Goal: Information Seeking & Learning: Learn about a topic

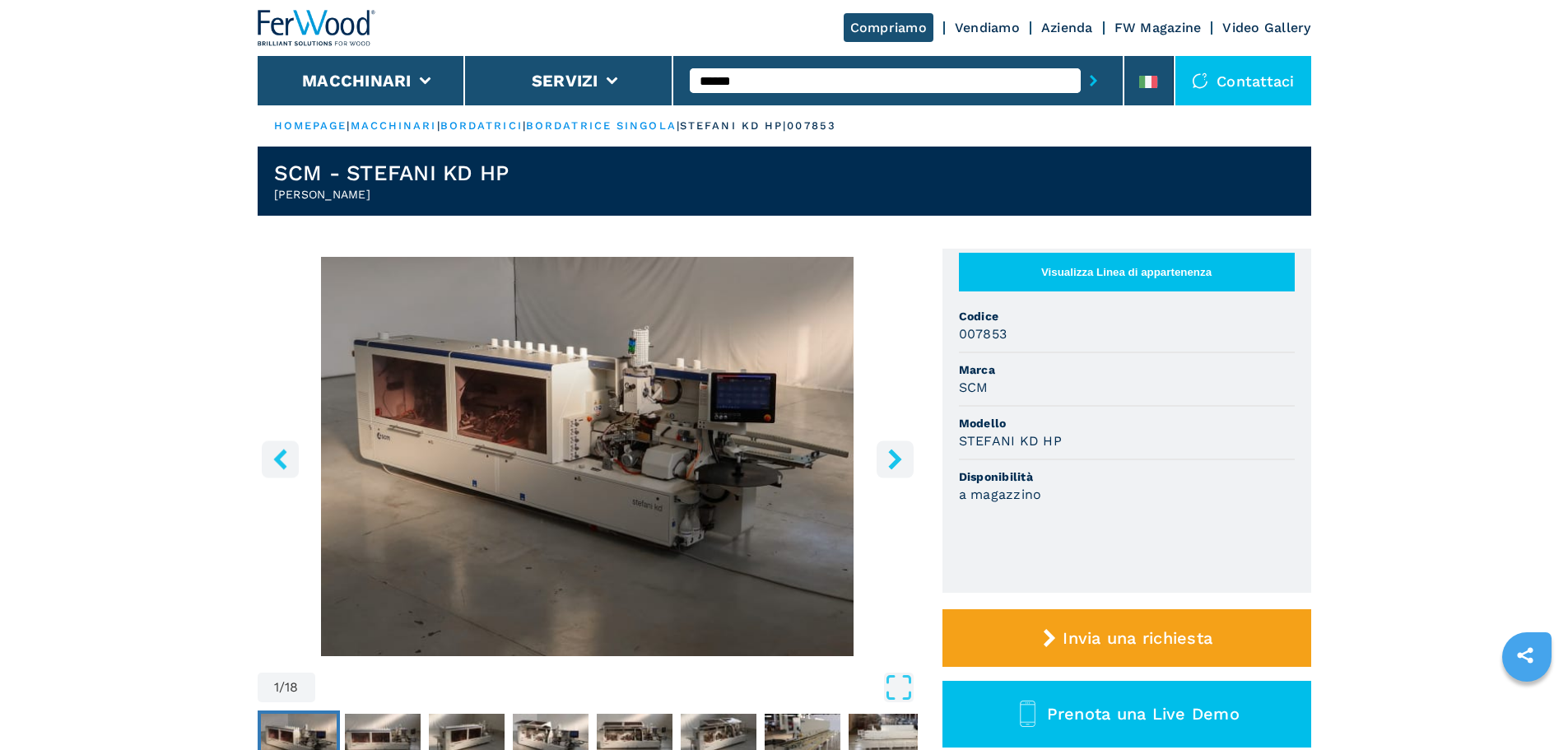
type input "******"
click at [1081, 62] on button "submit-button" at bounding box center [1094, 81] width 26 height 38
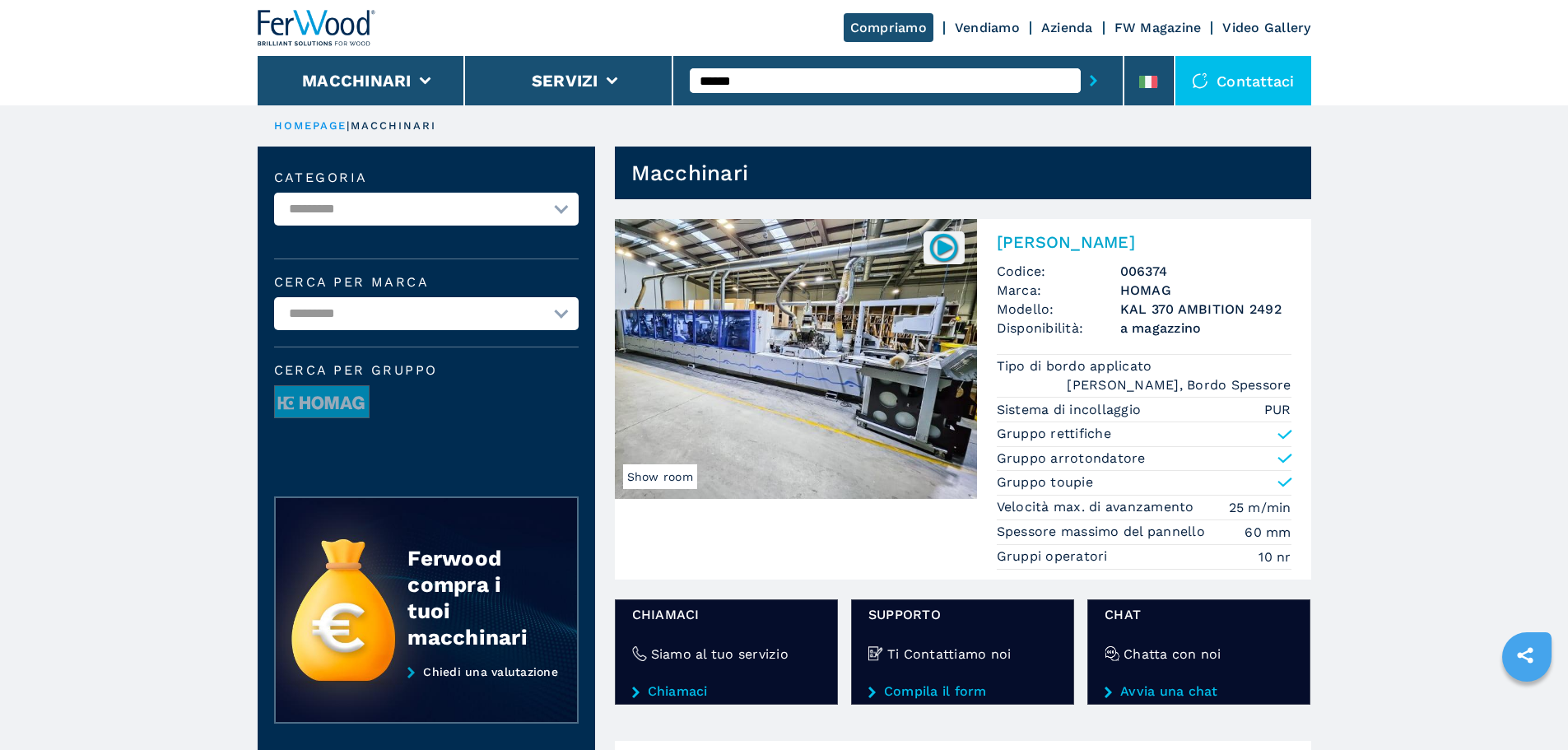
drag, startPoint x: 0, startPoint y: 0, endPoint x: 1073, endPoint y: 237, distance: 1098.9
click at [1073, 237] on h2 "[PERSON_NAME]" at bounding box center [1144, 242] width 295 height 20
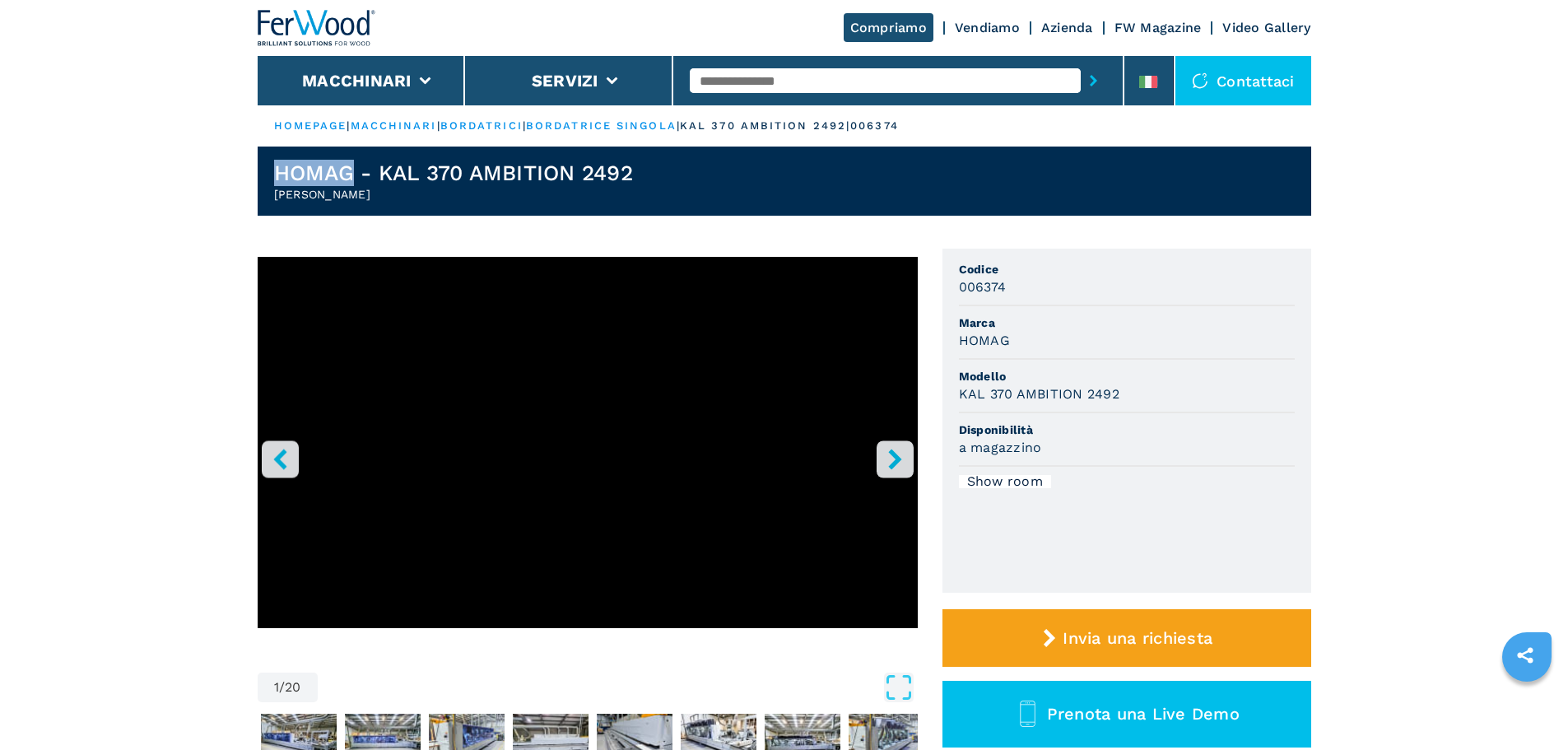
drag, startPoint x: 272, startPoint y: 172, endPoint x: 357, endPoint y: 185, distance: 86.0
click at [357, 184] on header "HOMAG - KAL 370 AMBITION 2492 Bordatrice Singola" at bounding box center [784, 180] width 1054 height 69
click at [287, 182] on h1 "HOMAG - KAL 370 AMBITION 2492" at bounding box center [454, 173] width 359 height 27
drag, startPoint x: 273, startPoint y: 191, endPoint x: 381, endPoint y: 199, distance: 108.3
click at [381, 199] on h2 "Bordatrice Singola" at bounding box center [454, 195] width 359 height 17
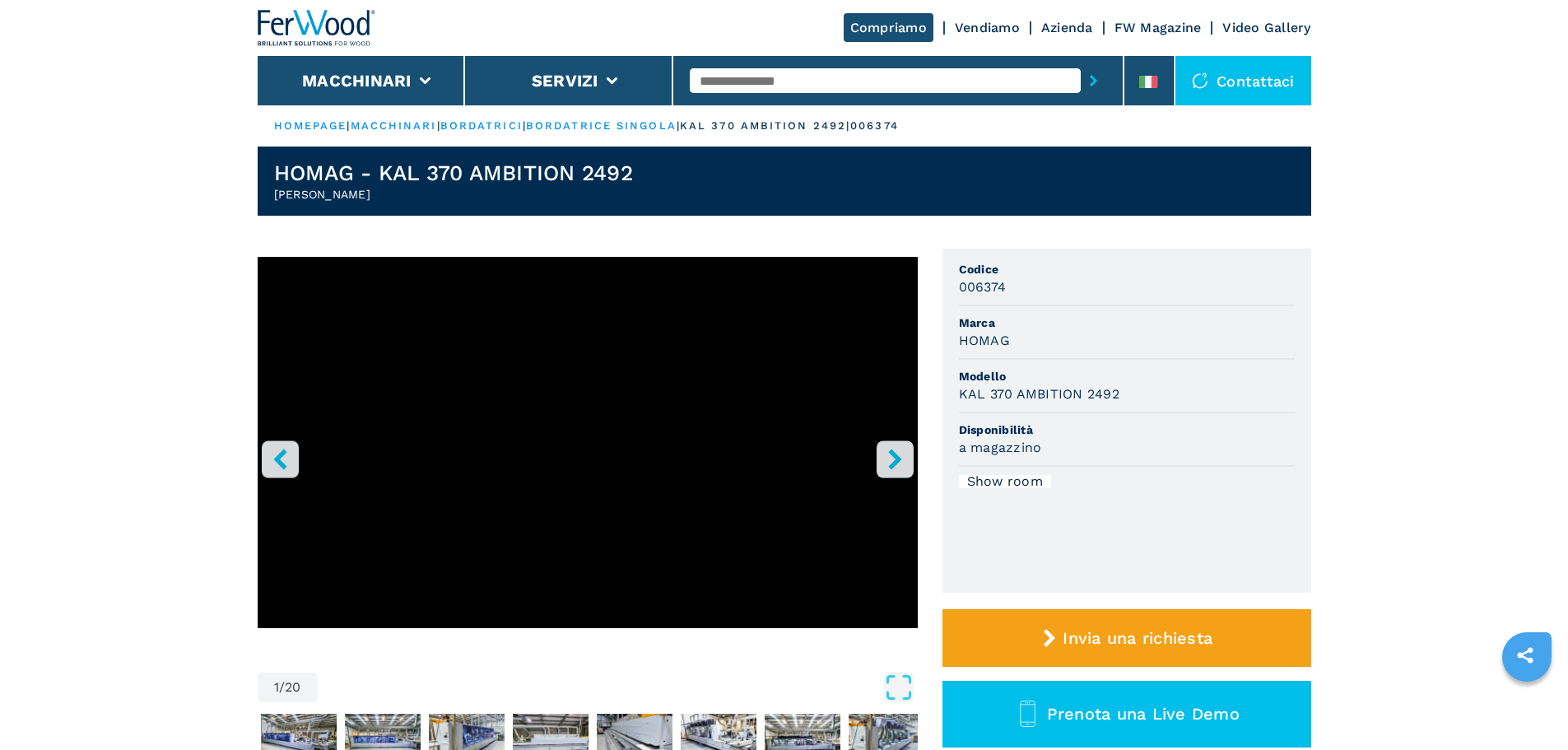
copy h2 "Bordatrice Singola"
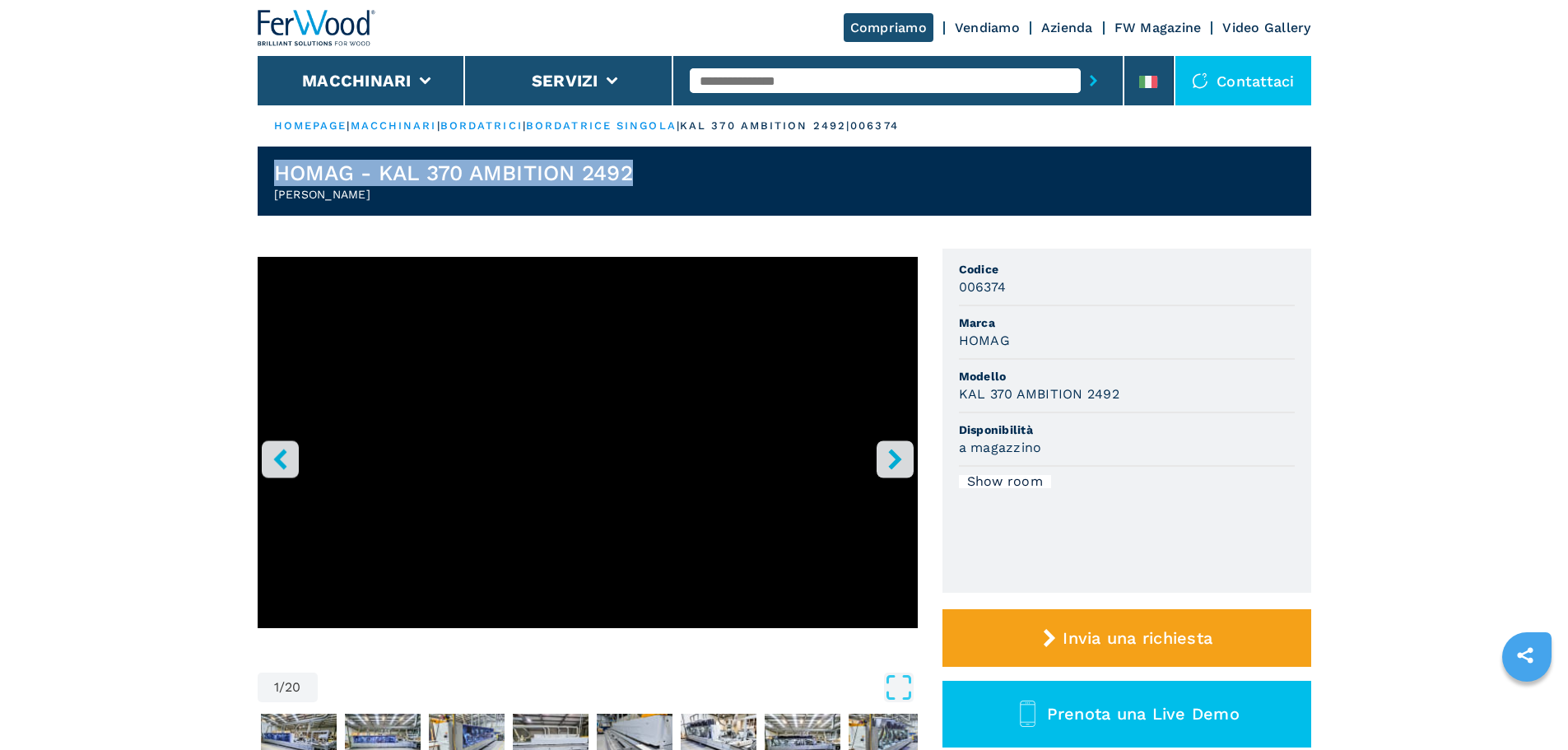
drag, startPoint x: 272, startPoint y: 170, endPoint x: 637, endPoint y: 178, distance: 365.1
click at [637, 178] on header "HOMAG - KAL 370 AMBITION 2492 Bordatrice Singola" at bounding box center [784, 180] width 1054 height 69
copy h1 "HOMAG - KAL 370 AMBITION 2492"
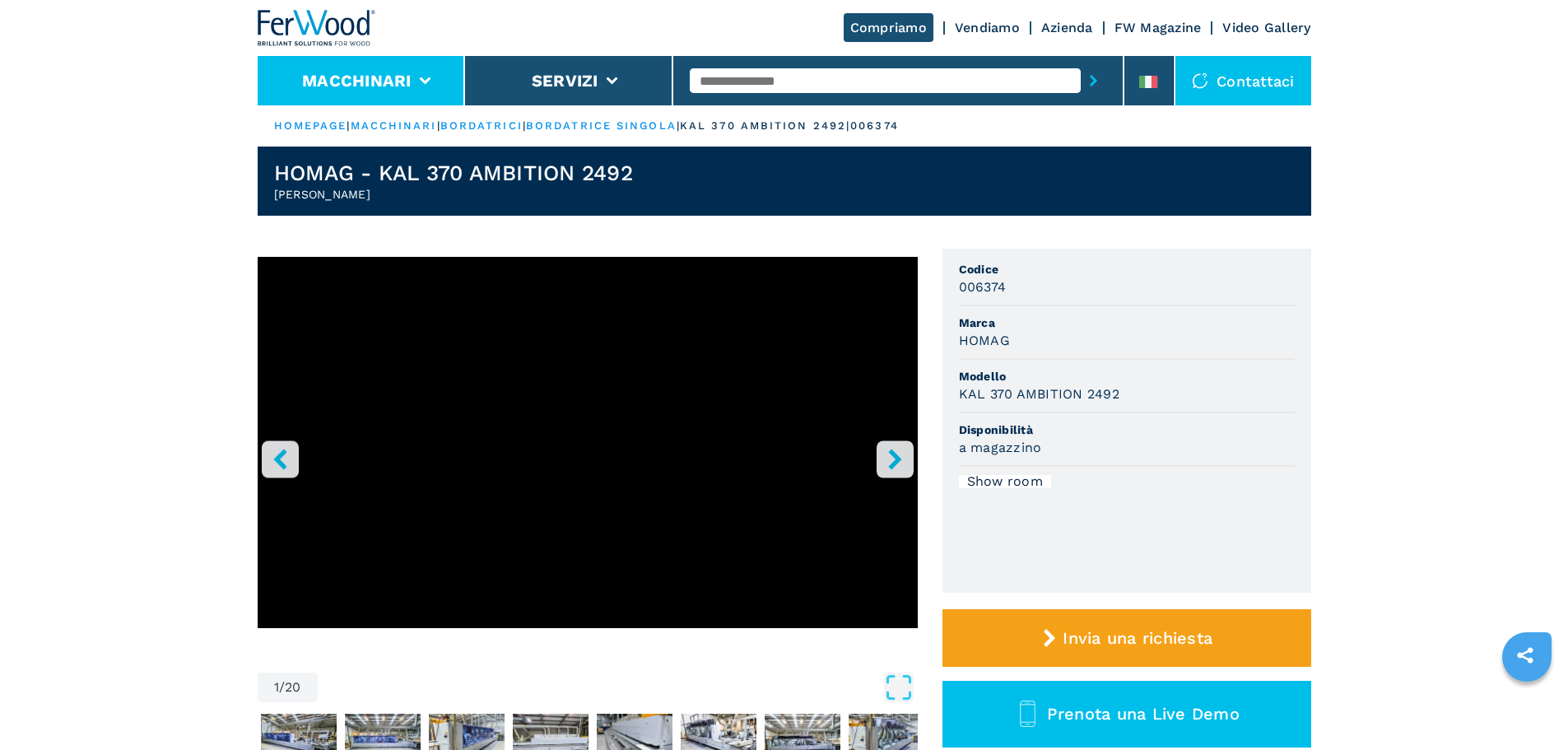
click at [424, 79] on icon at bounding box center [425, 81] width 12 height 7
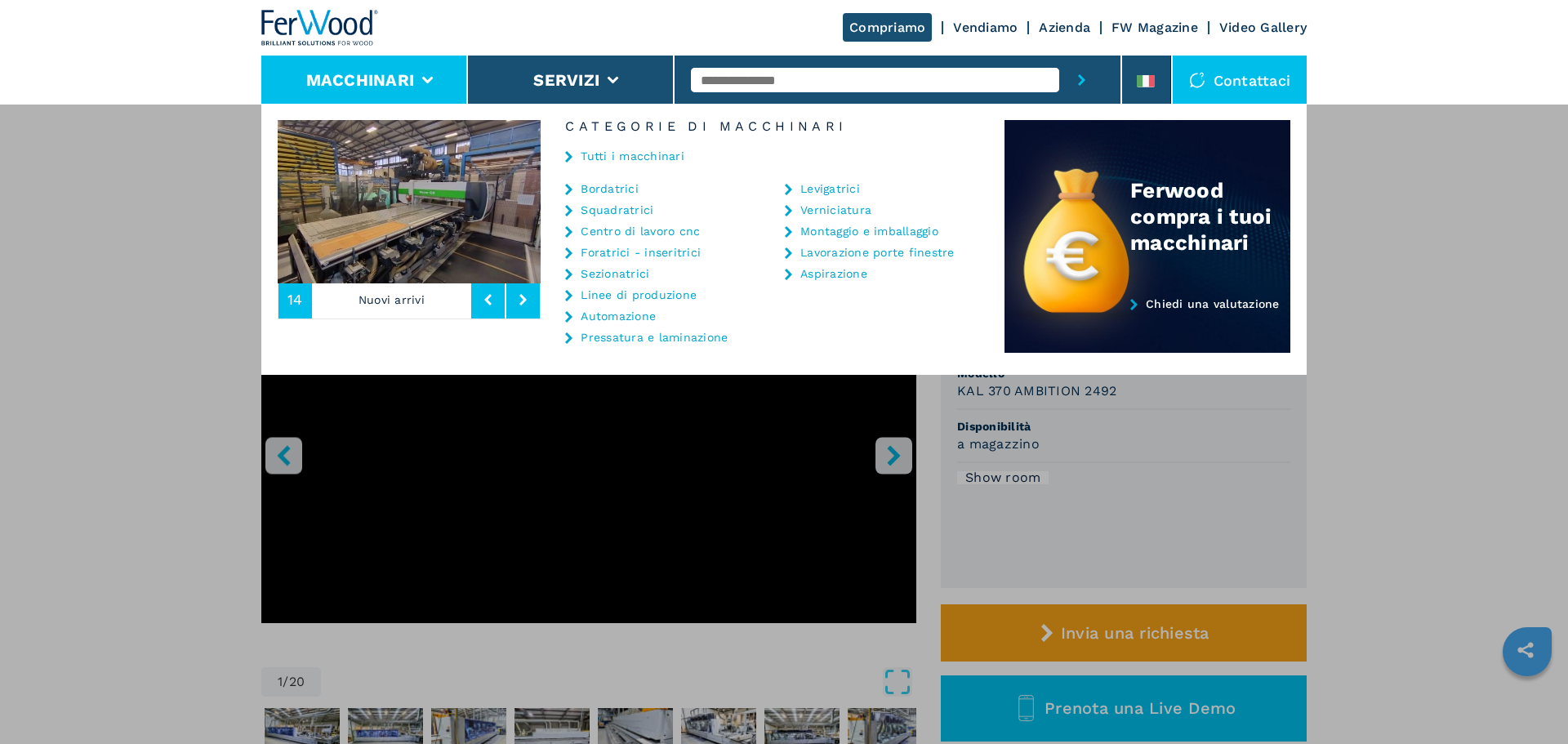
click at [612, 186] on link "Bordatrici" at bounding box center [609, 189] width 58 height 12
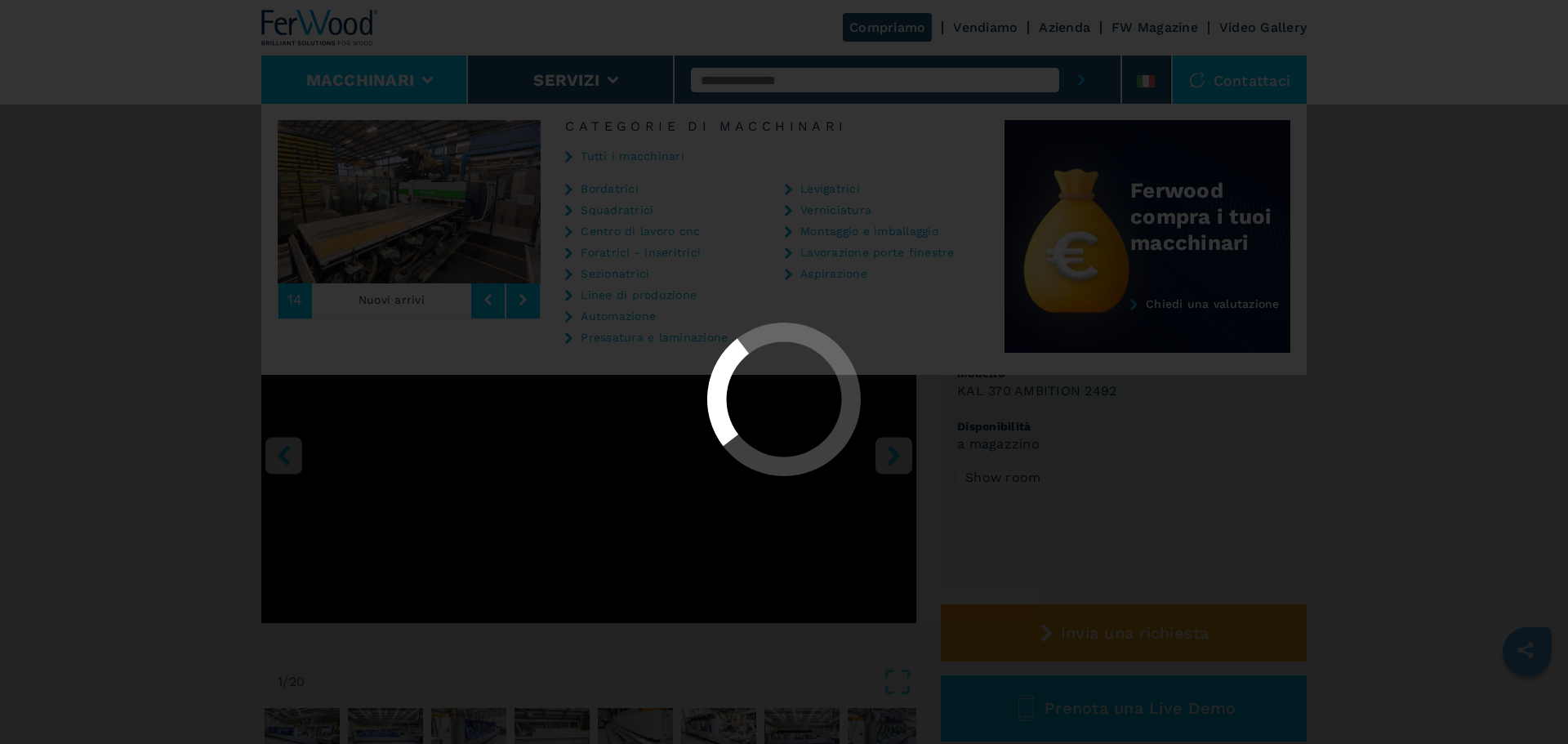
select select "**********"
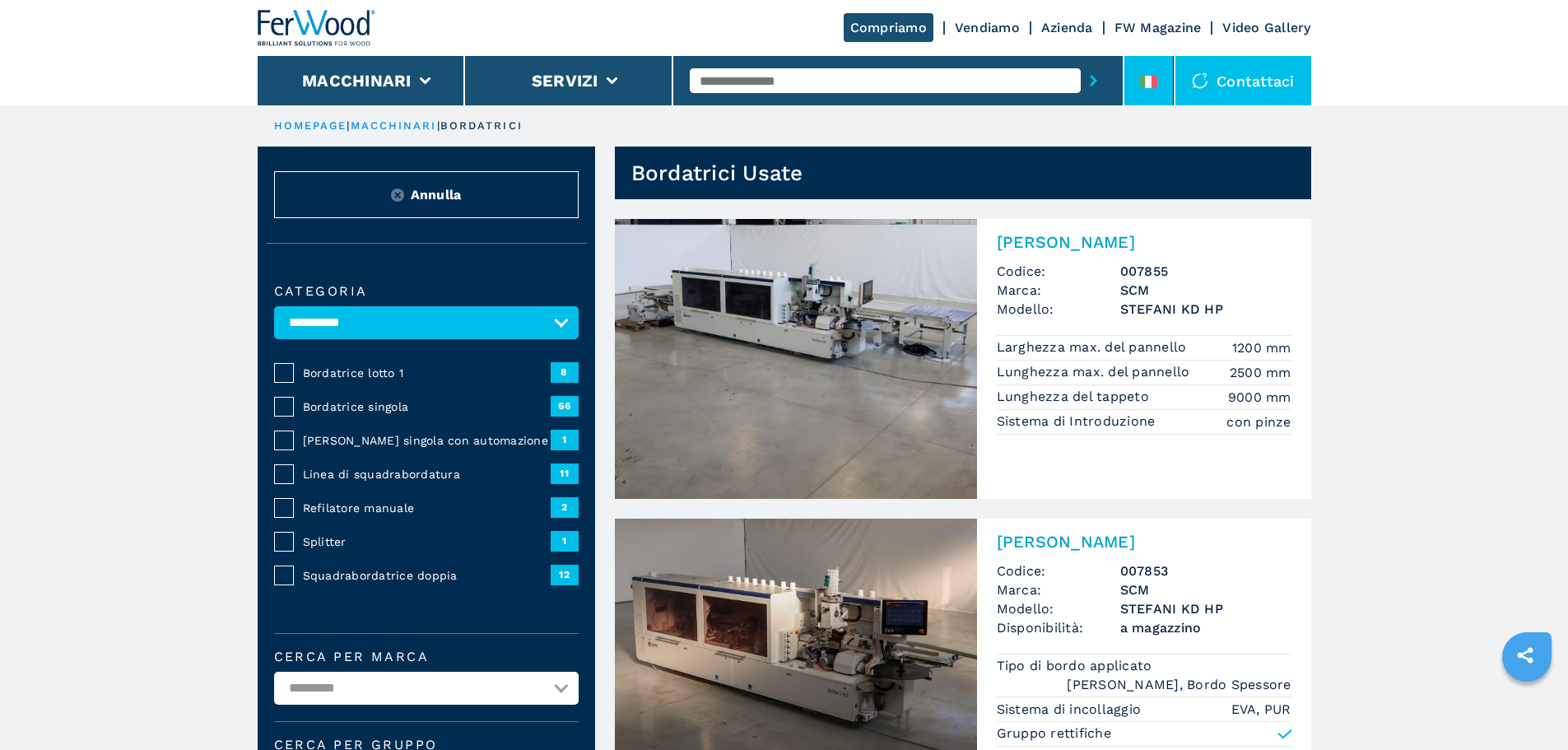
click at [1146, 86] on icon at bounding box center [1143, 81] width 7 height 12
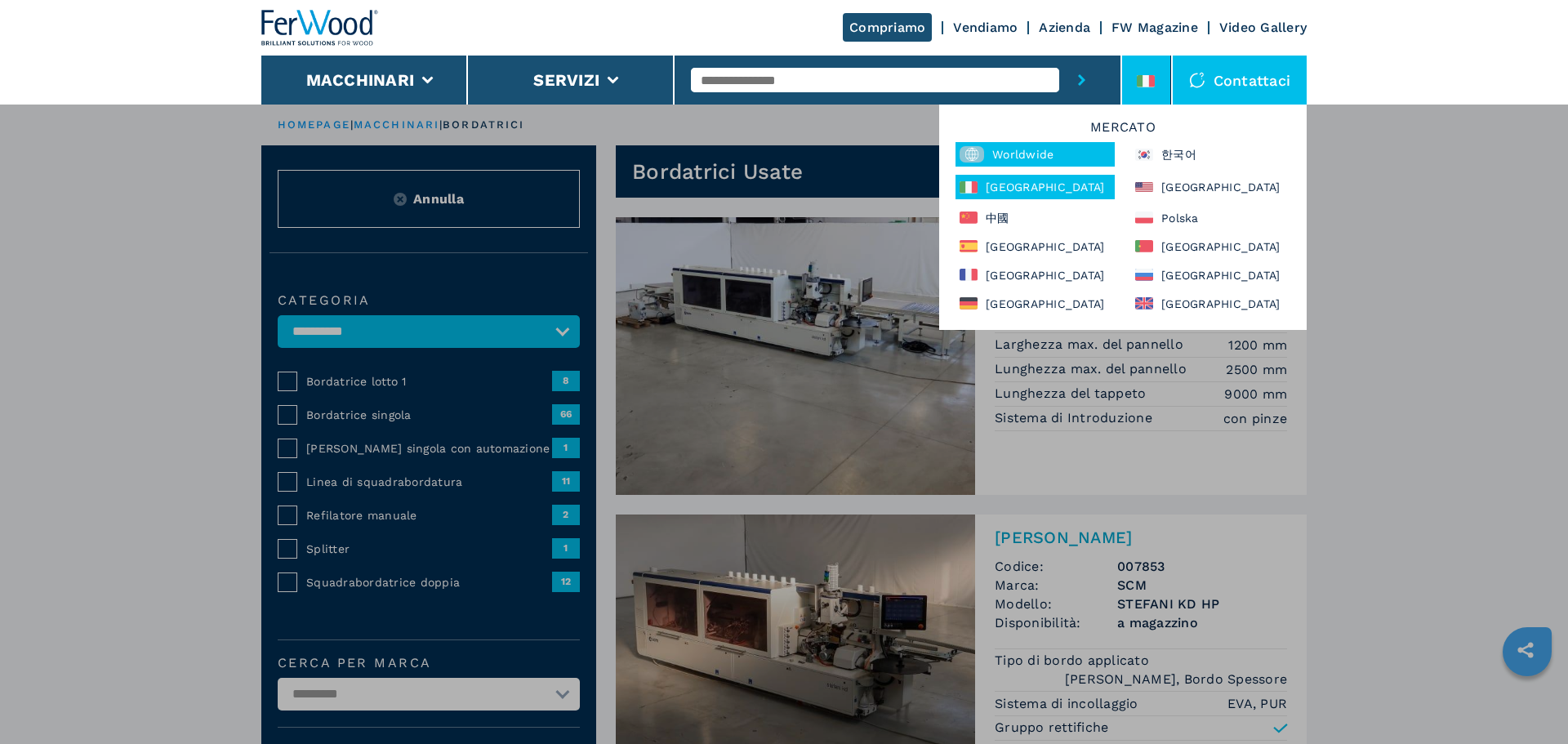
click at [1062, 163] on div "Worldwide" at bounding box center [1035, 154] width 159 height 25
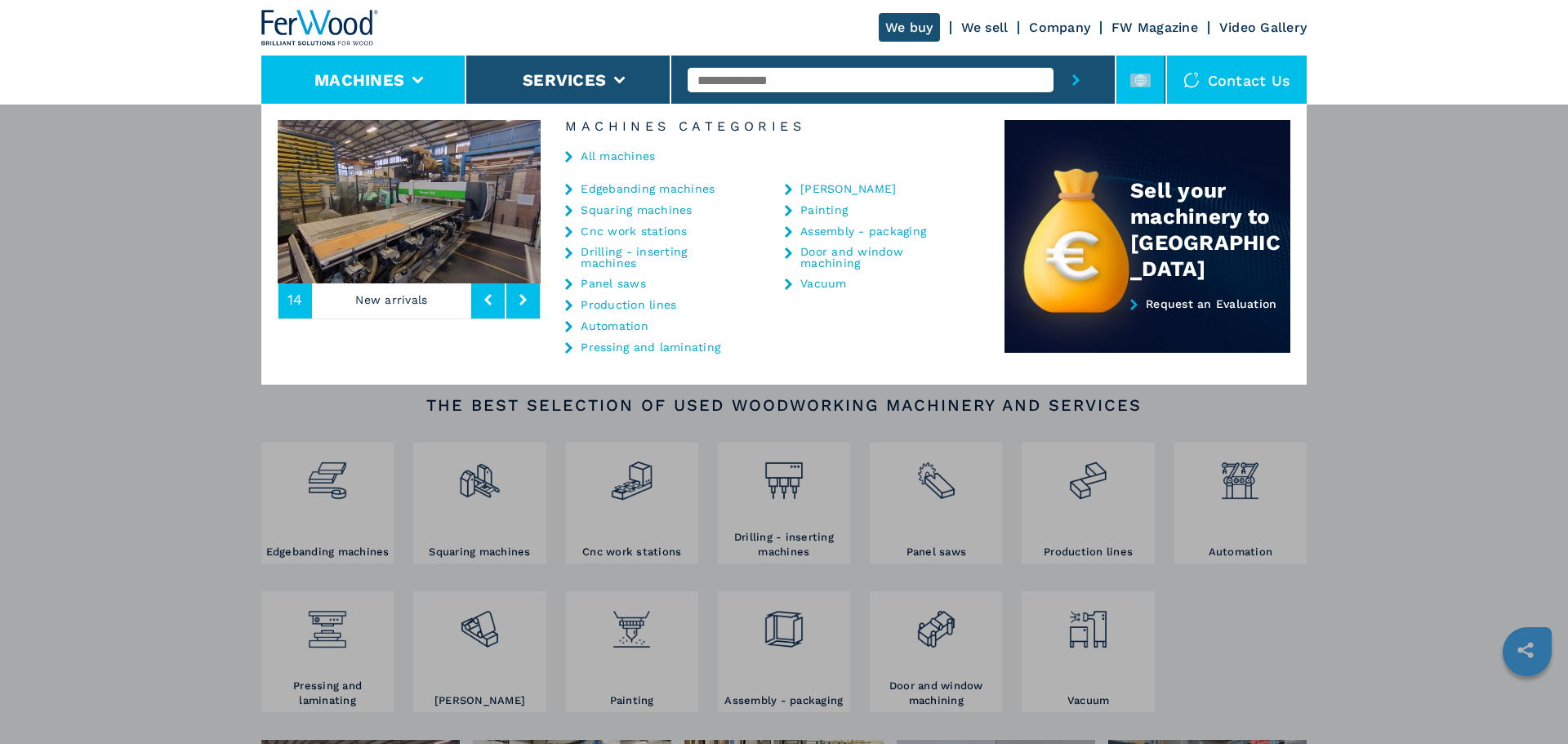
click at [1136, 73] on icon at bounding box center [1140, 80] width 21 height 21
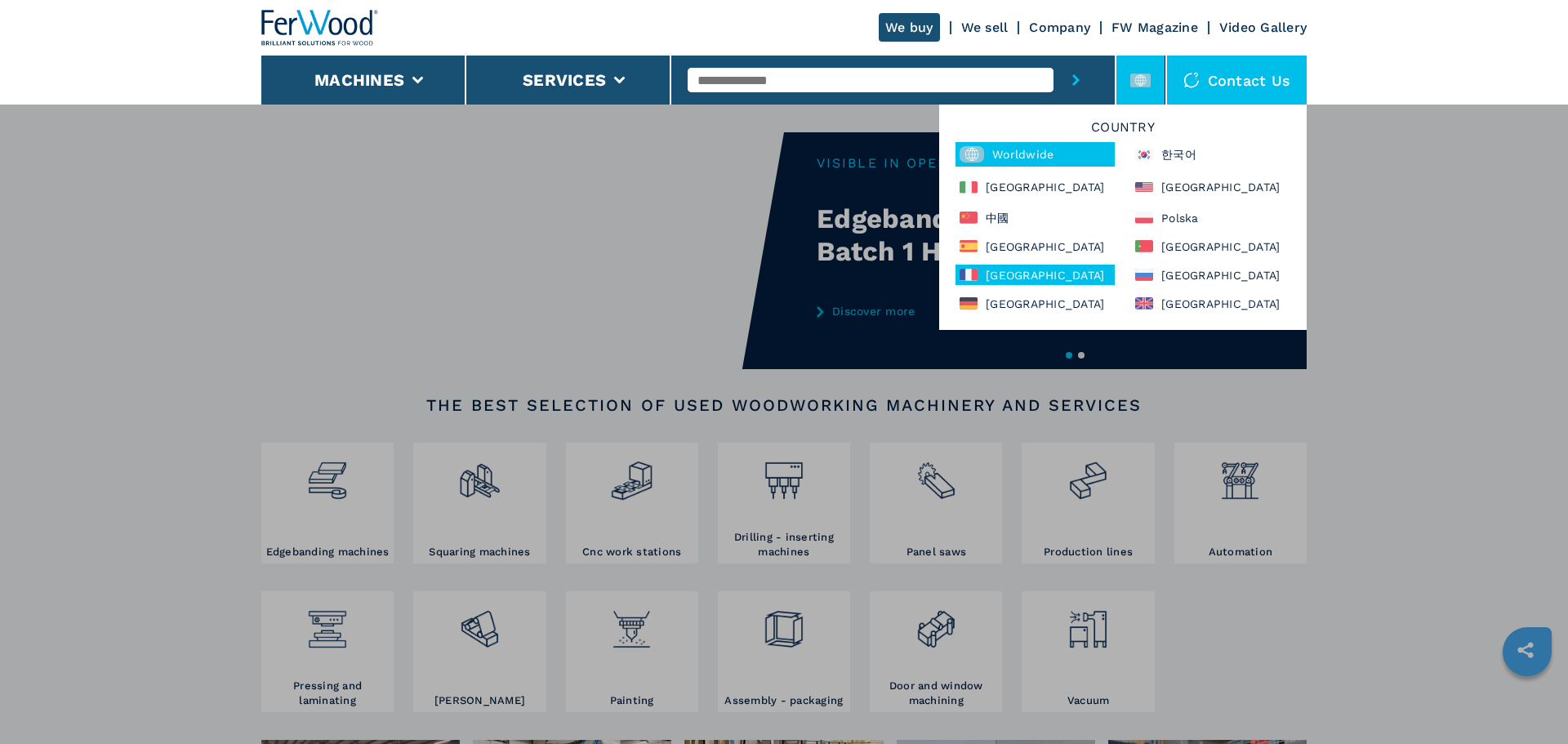
click at [1004, 277] on div "[GEOGRAPHIC_DATA]" at bounding box center [1035, 275] width 159 height 21
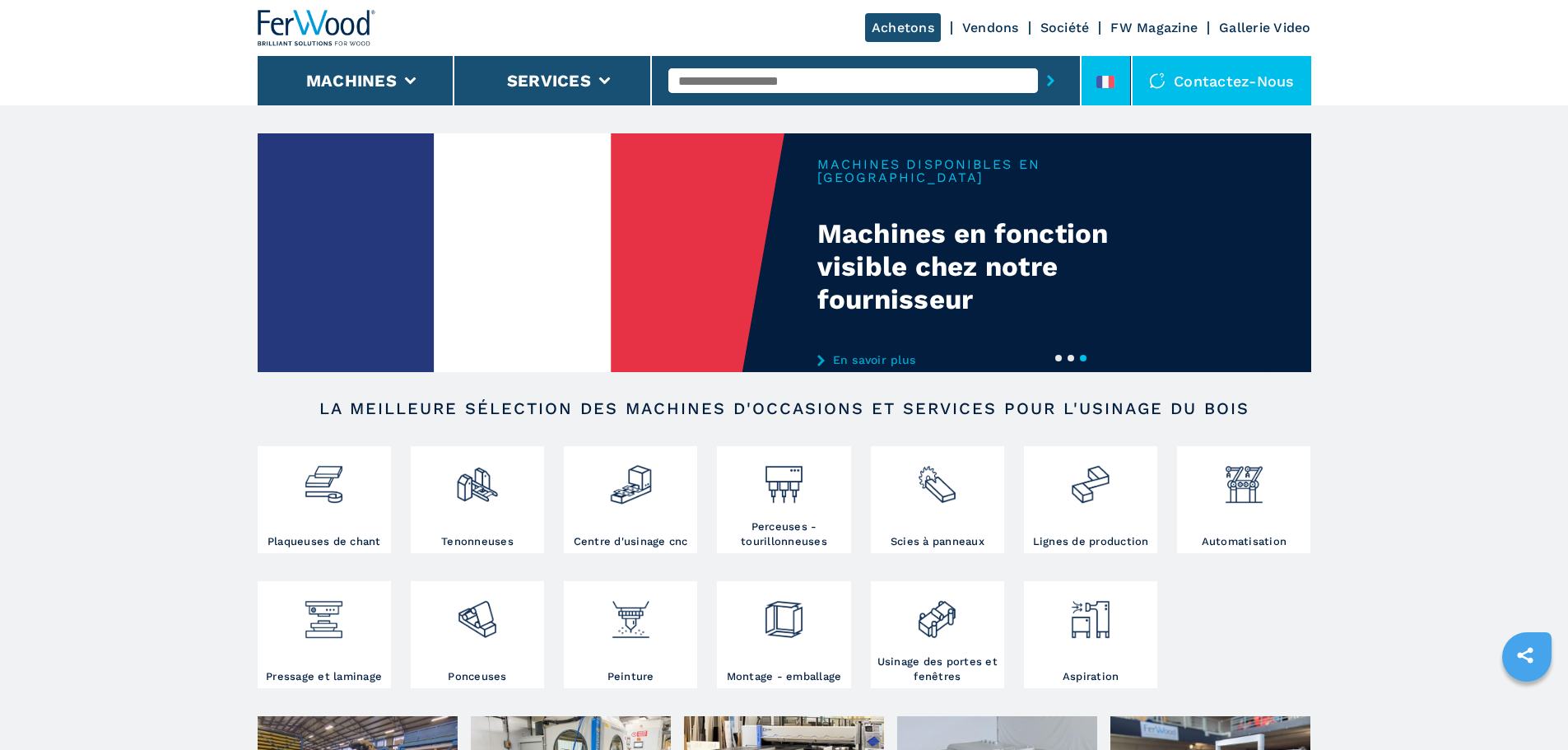
click at [1100, 77] on icon at bounding box center [1099, 81] width 6 height 12
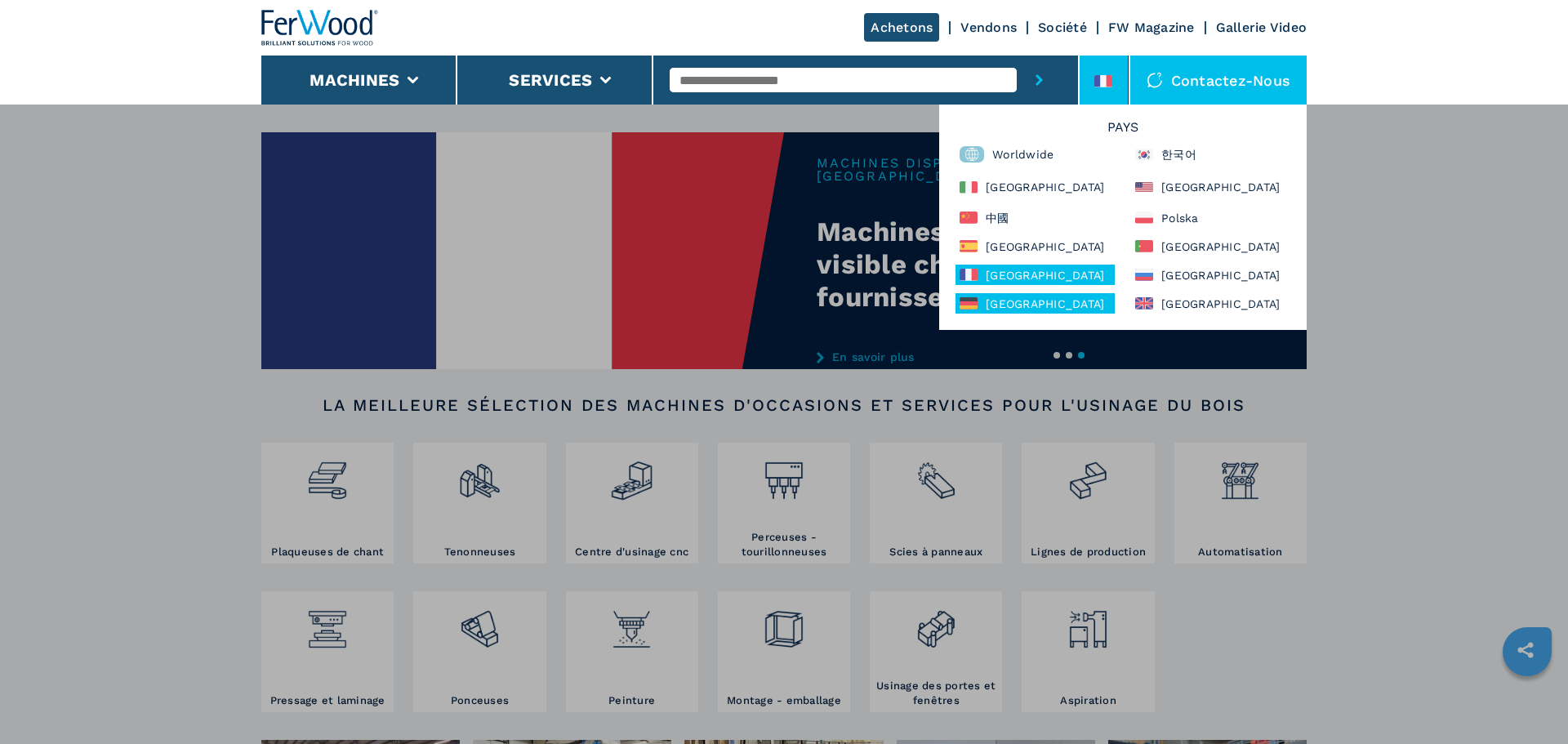
click at [1037, 304] on div "[GEOGRAPHIC_DATA]" at bounding box center [1035, 304] width 159 height 21
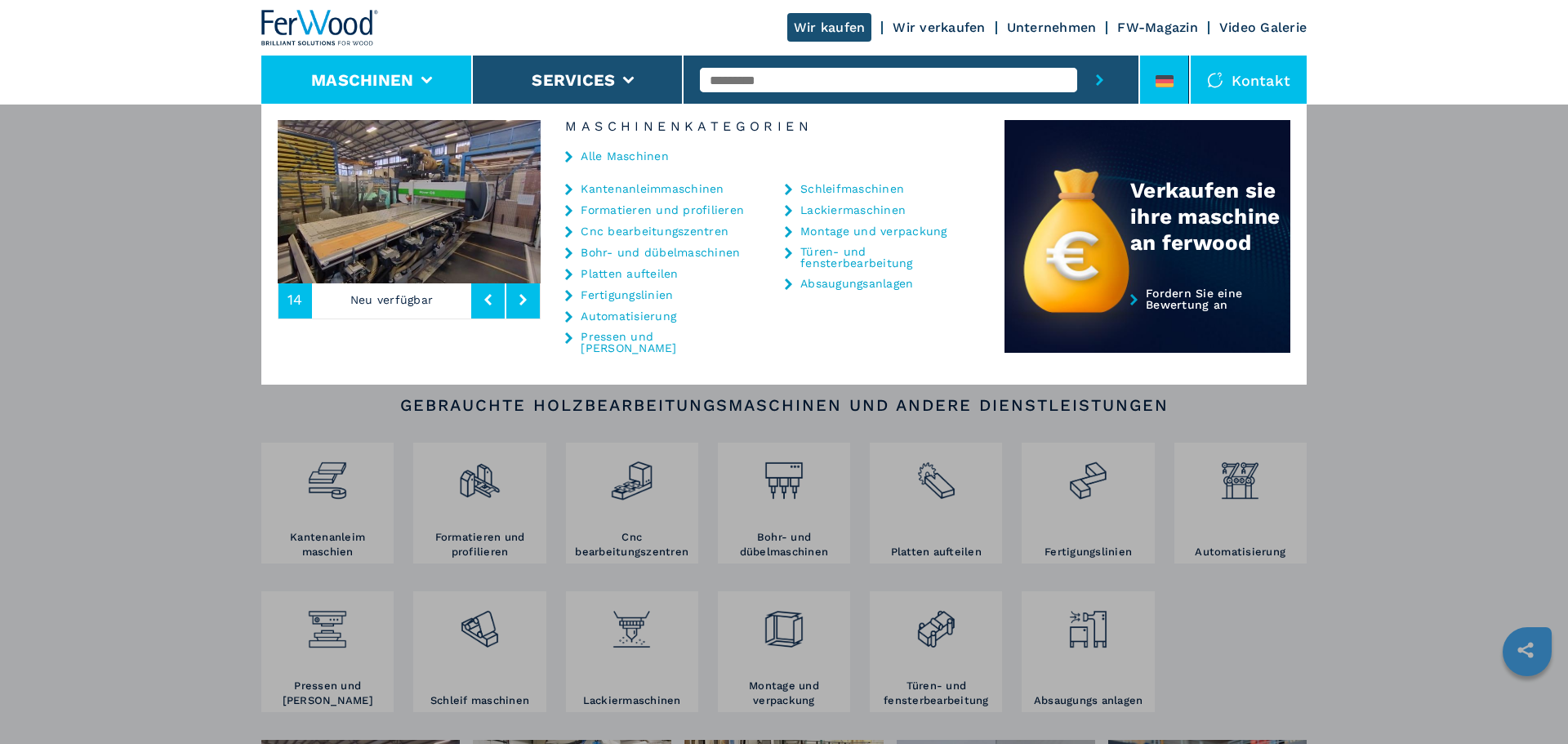
click at [1167, 97] on li at bounding box center [1164, 79] width 49 height 49
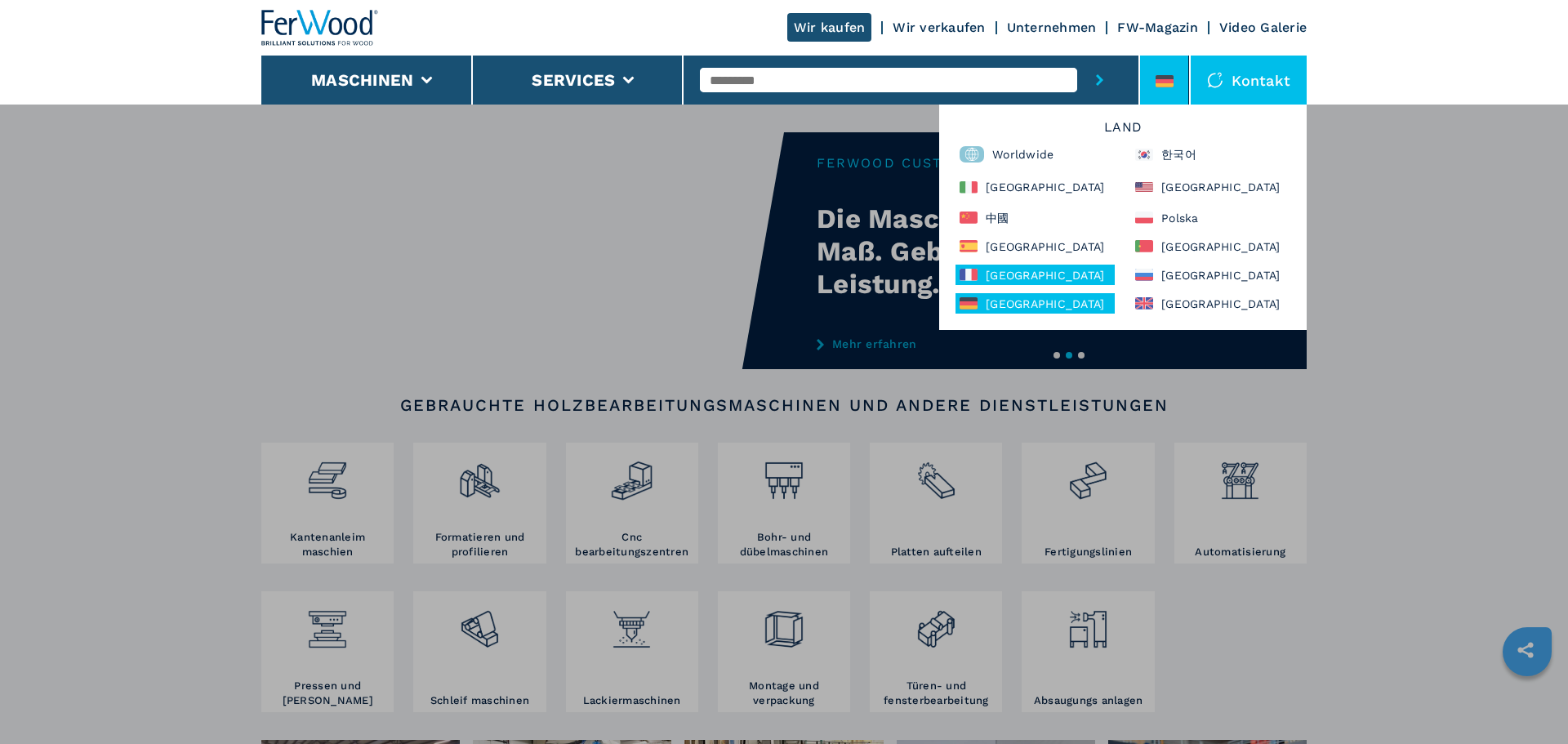
click at [1017, 266] on div "[GEOGRAPHIC_DATA]" at bounding box center [1035, 275] width 159 height 21
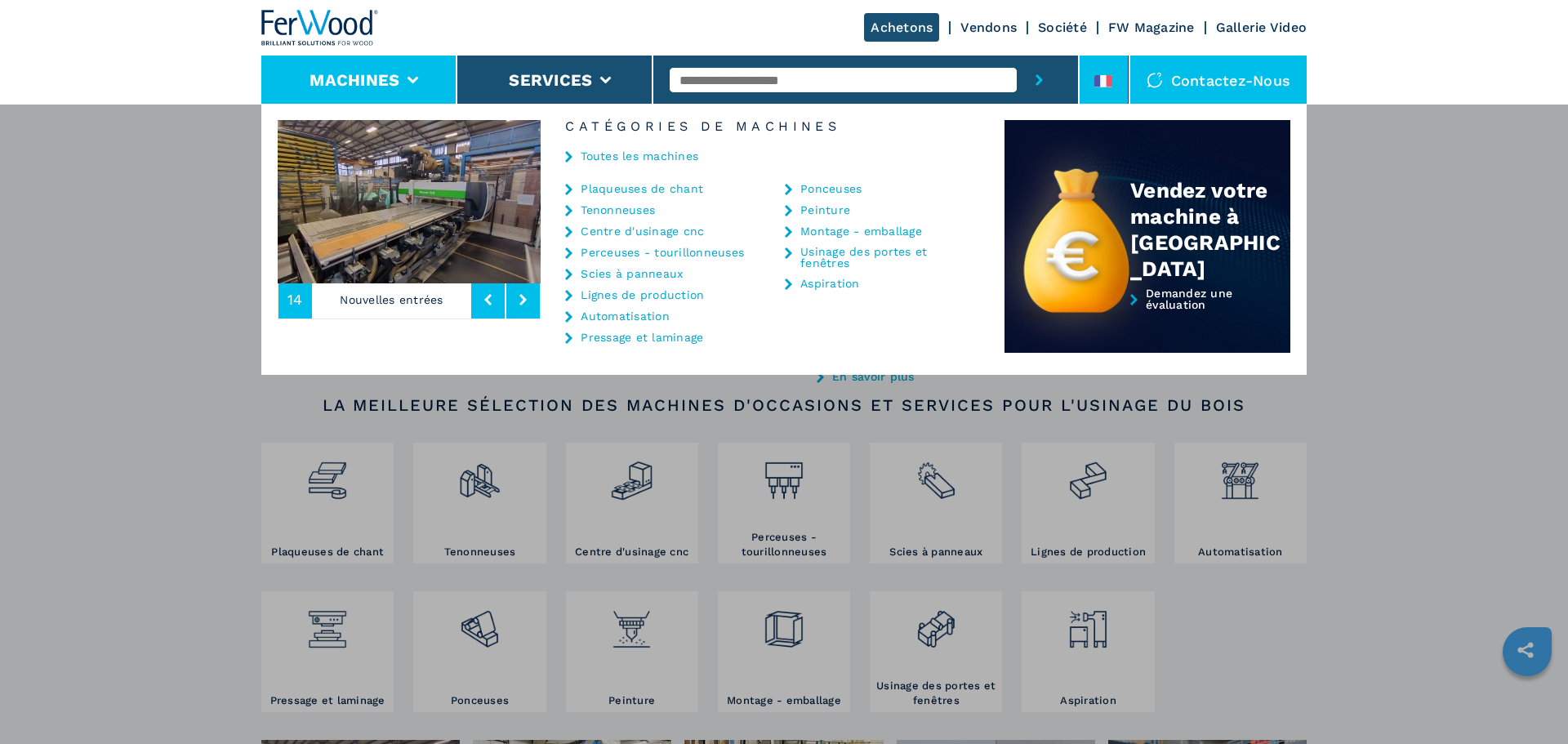
click at [1109, 91] on div at bounding box center [1103, 84] width 18 height 19
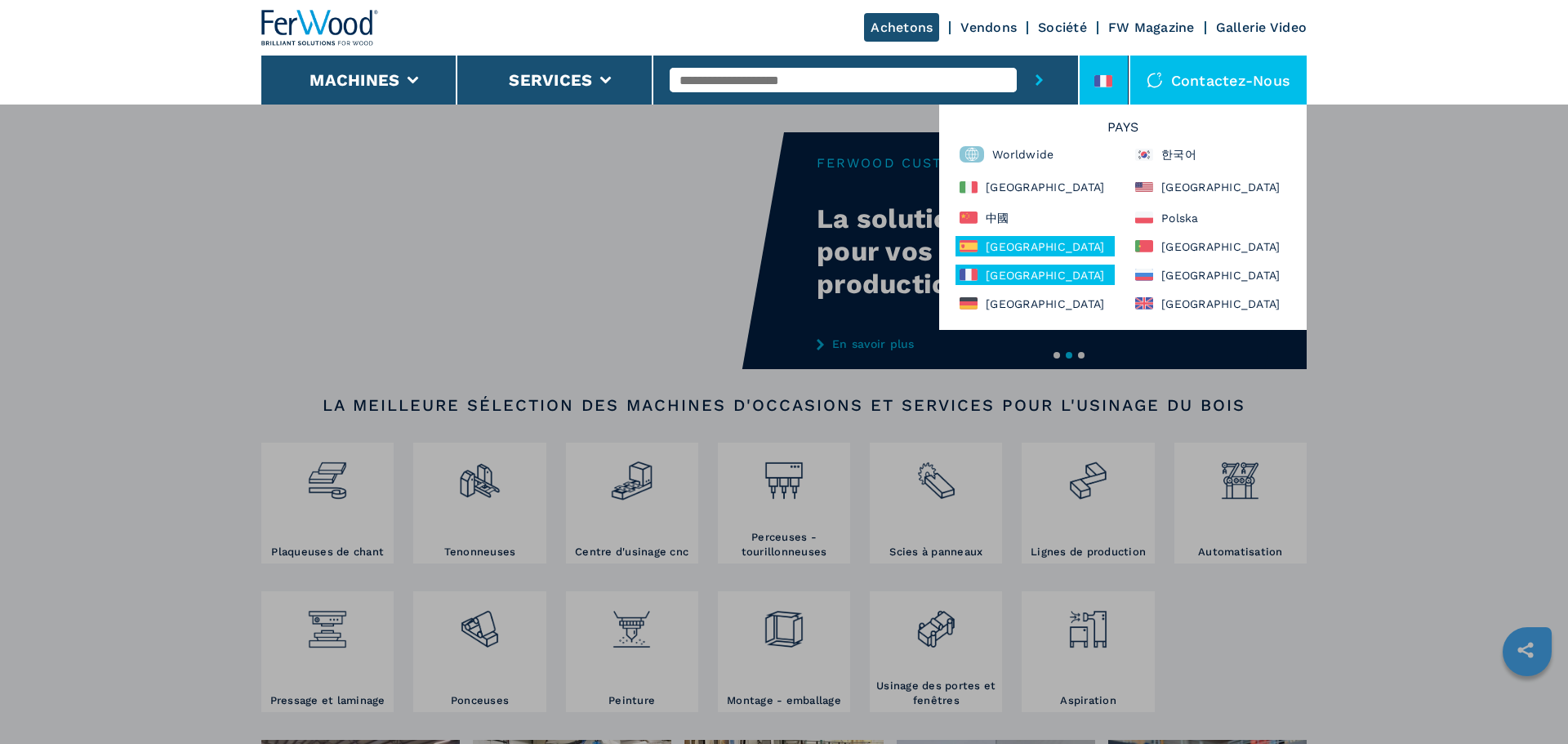
click at [1012, 247] on div "[GEOGRAPHIC_DATA]" at bounding box center [1035, 246] width 159 height 21
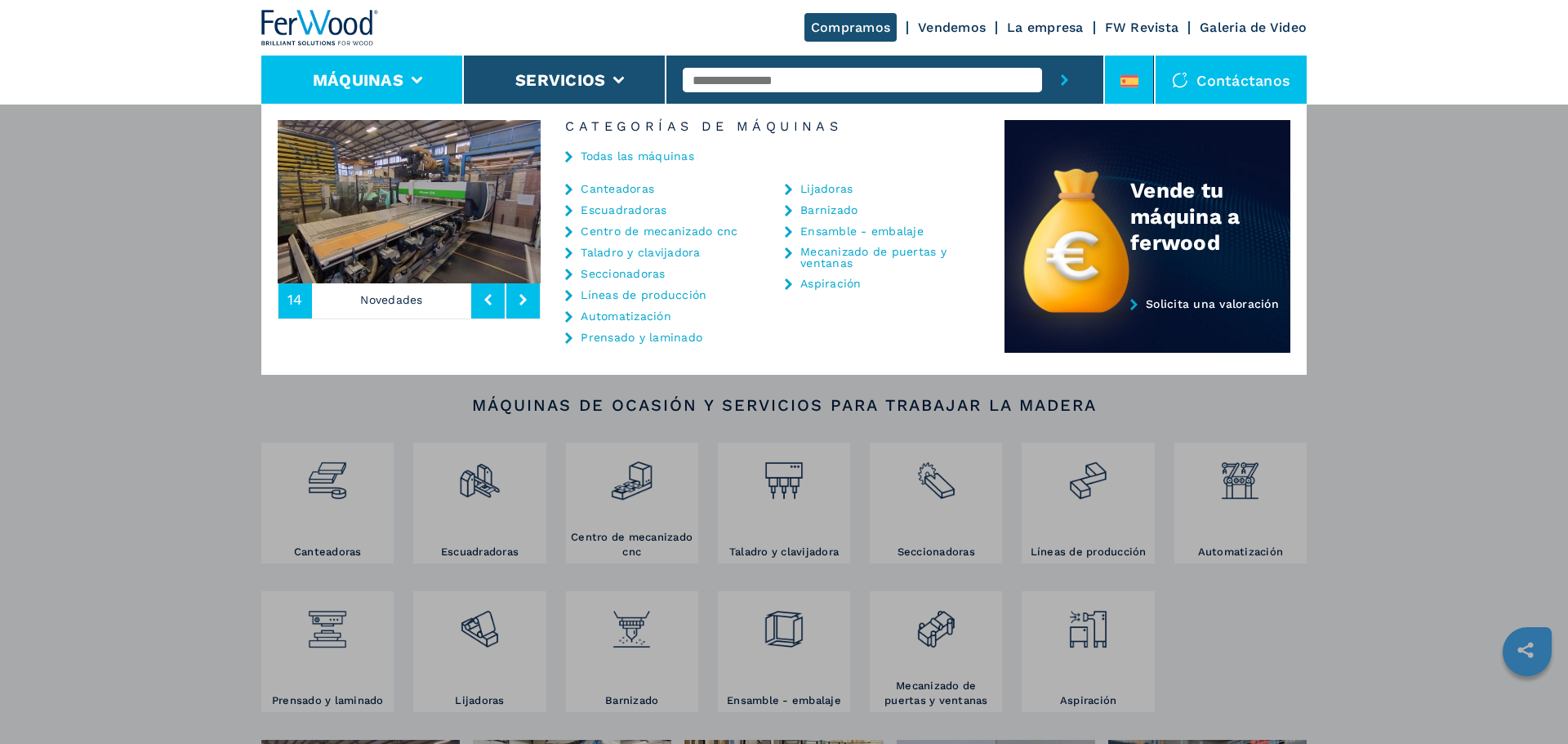
click at [1124, 76] on icon at bounding box center [1129, 76] width 18 height 2
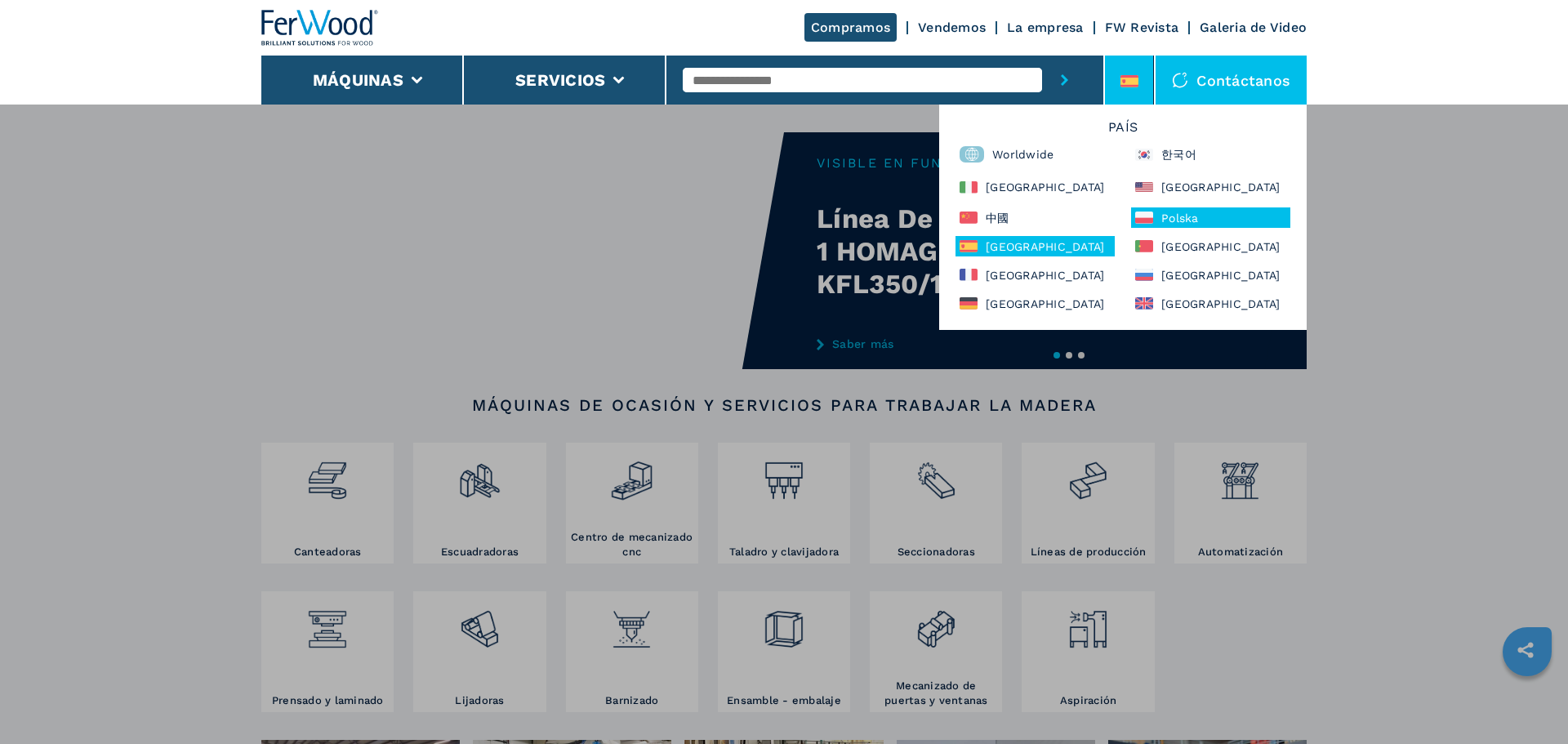
click at [1193, 212] on div "Polska" at bounding box center [1210, 218] width 159 height 21
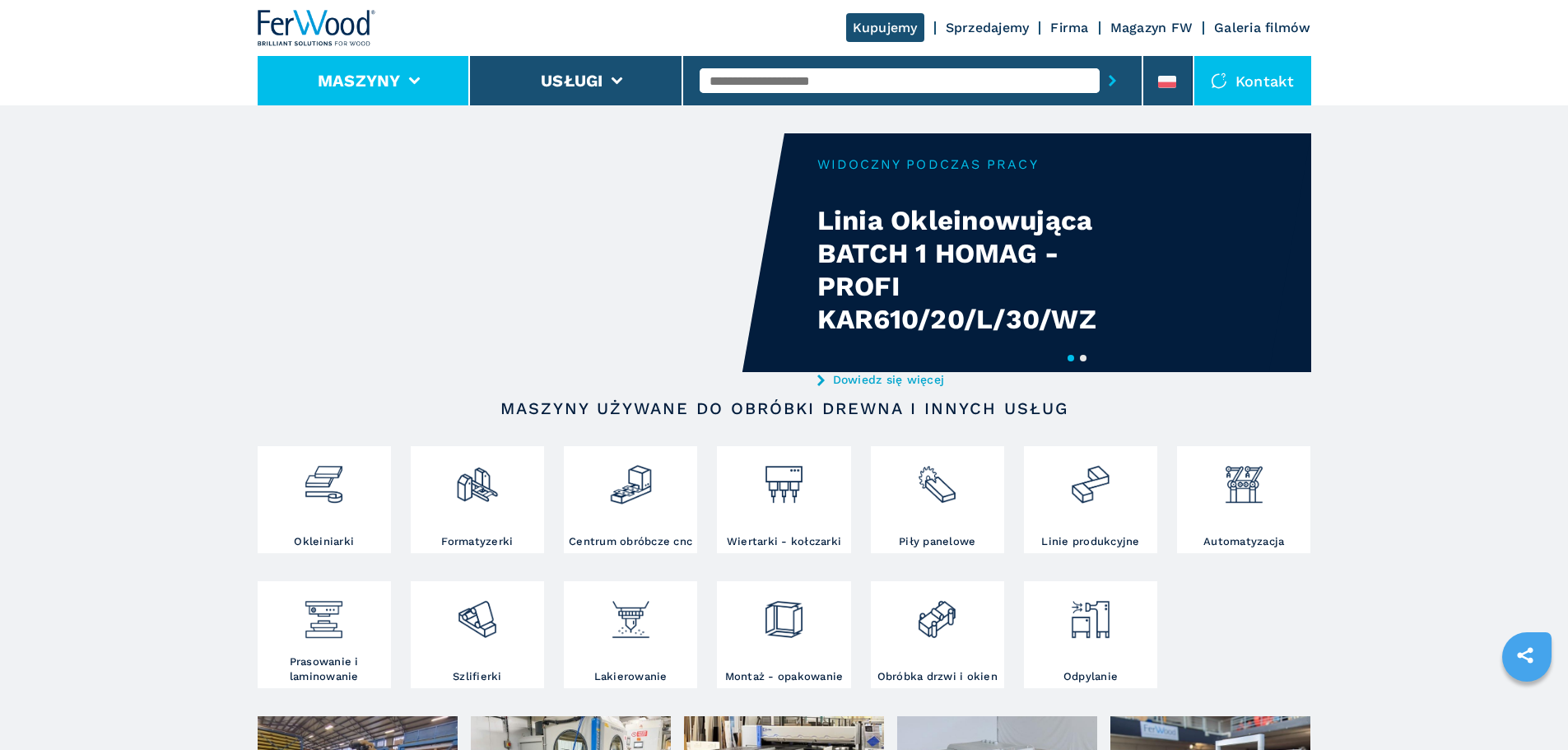
click at [420, 87] on li "Maszyny" at bounding box center [364, 80] width 214 height 49
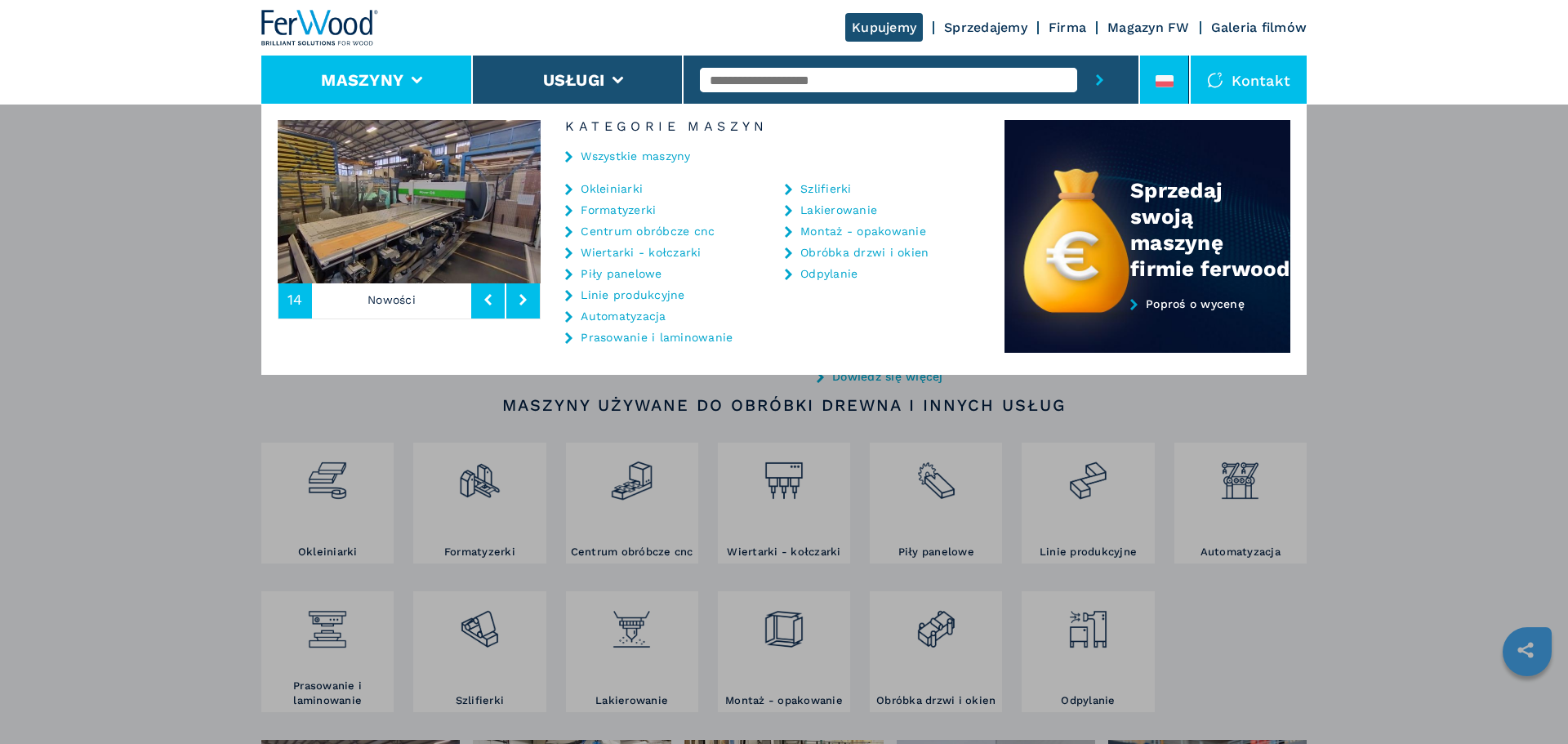
click at [1162, 90] on div at bounding box center [1165, 84] width 18 height 19
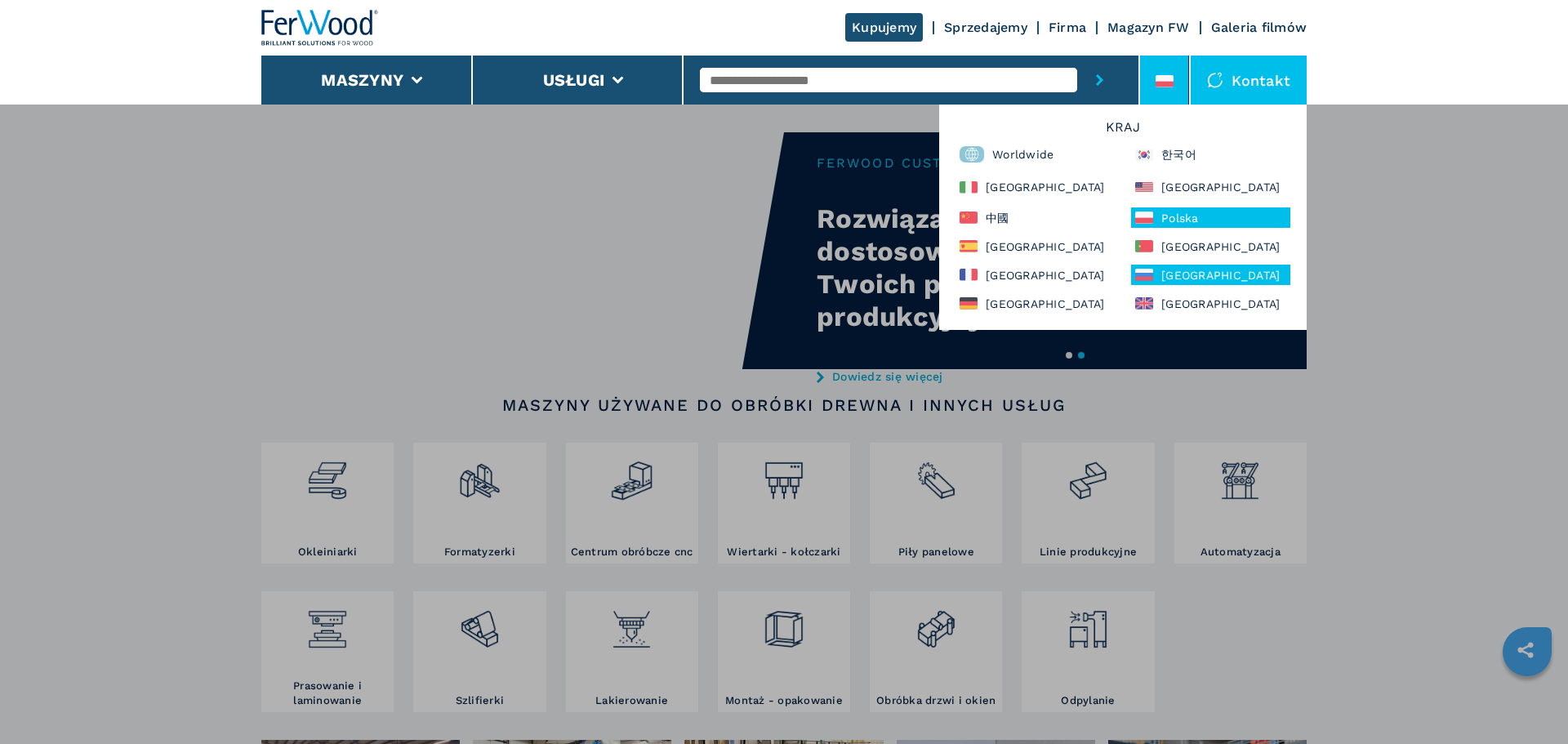
click at [1159, 273] on div "Россия" at bounding box center [1210, 275] width 159 height 21
